Goal: Check status: Check status

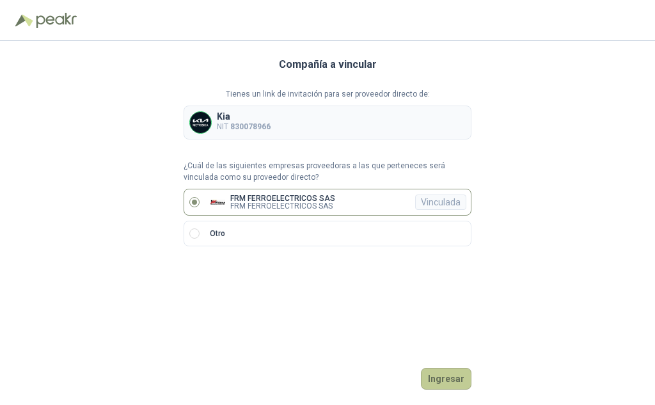
click at [456, 382] on button "Ingresar" at bounding box center [446, 379] width 51 height 22
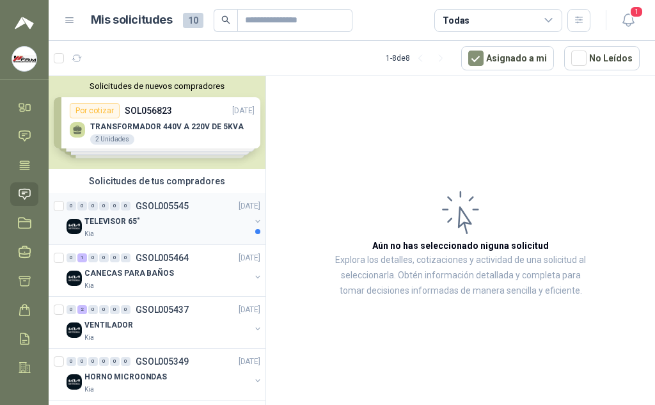
click at [144, 213] on div "0 0 0 0 0 0 GSOL005545 [DATE]" at bounding box center [165, 205] width 197 height 15
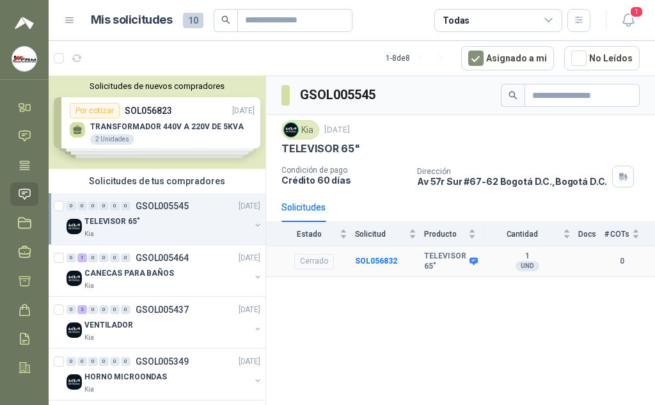
click at [385, 255] on td "SOL056832" at bounding box center [390, 261] width 70 height 31
click at [368, 262] on b "SOL056832" at bounding box center [376, 261] width 42 height 9
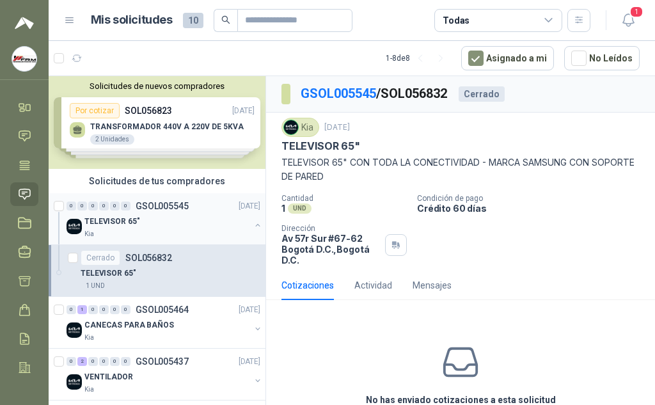
click at [115, 218] on p "TELEVISOR 65"" at bounding box center [111, 222] width 55 height 12
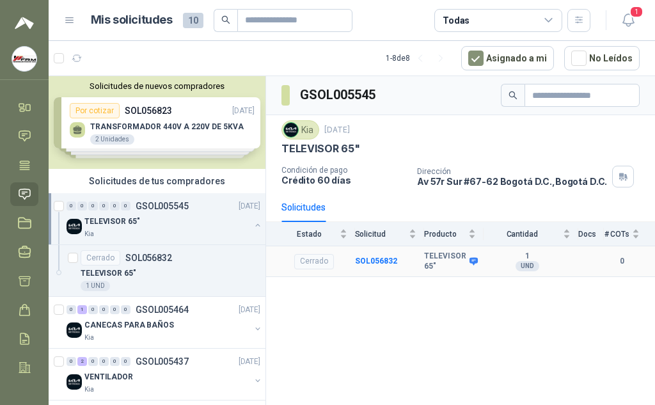
click at [319, 260] on div "Cerrado" at bounding box center [314, 261] width 40 height 15
